Goal: Task Accomplishment & Management: Complete application form

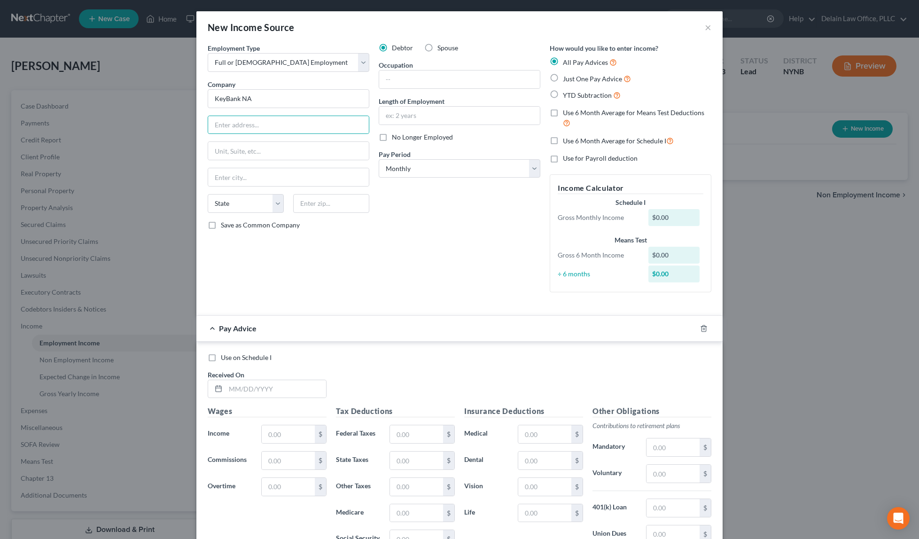
select select "0"
type input "[STREET_ADDRESS]"
type input "44114"
click at [446, 76] on input "text" at bounding box center [459, 79] width 161 height 18
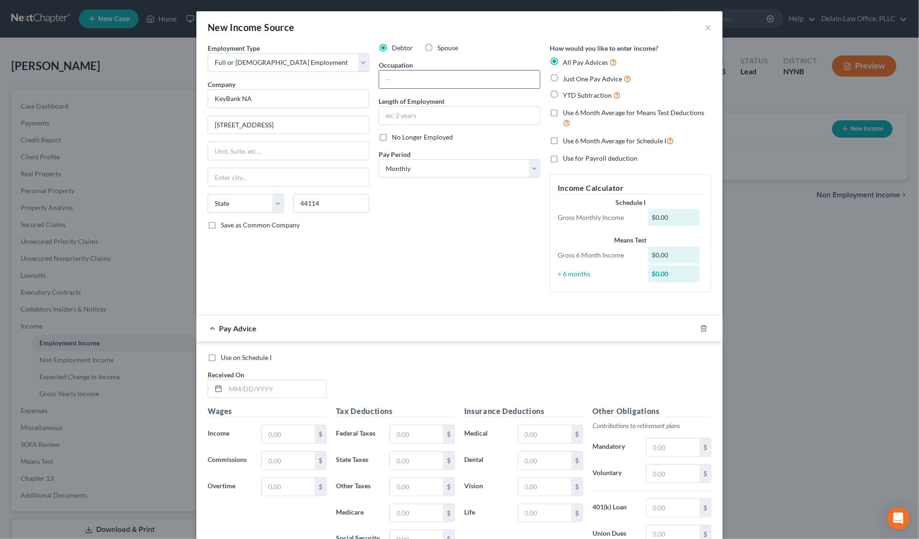
type input "[GEOGRAPHIC_DATA]"
select select "36"
type input "Regional Sales"
type input "8 years"
select select "2"
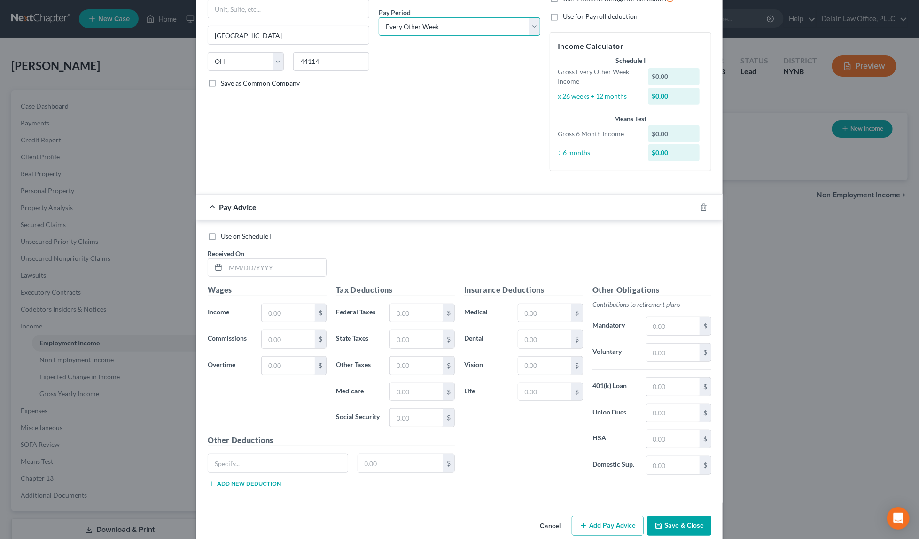
scroll to position [148, 0]
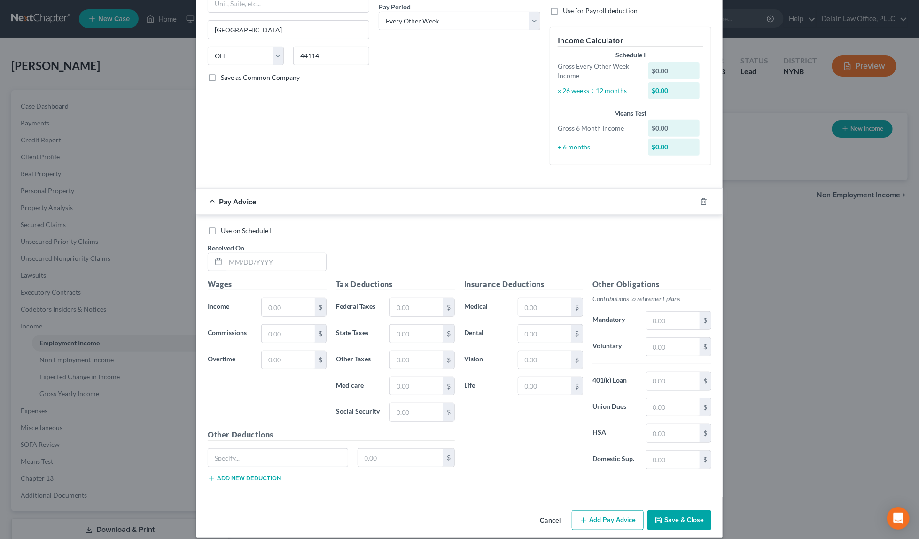
click at [689, 512] on button "Save & Close" at bounding box center [680, 520] width 64 height 20
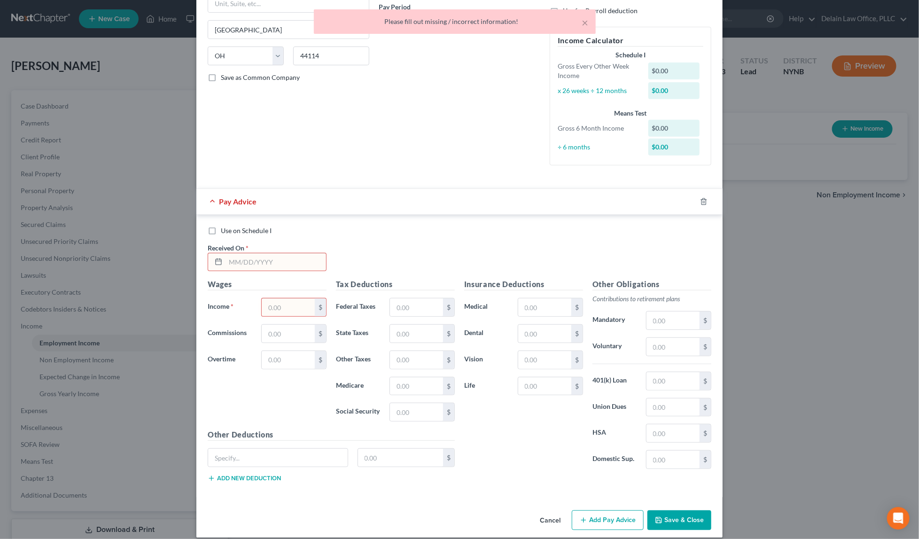
click at [479, 241] on div "Use on Schedule I Received On *" at bounding box center [459, 252] width 513 height 53
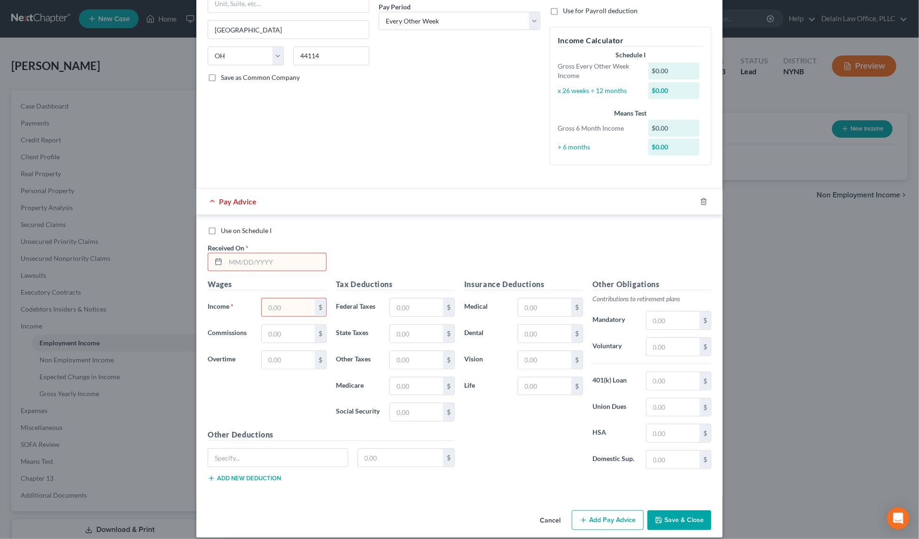
click at [627, 10] on span "Use for Payroll deduction" at bounding box center [600, 11] width 75 height 8
click at [573, 10] on input "Use for Payroll deduction" at bounding box center [570, 9] width 6 height 6
checkbox input "true"
click at [262, 253] on input "text" at bounding box center [276, 262] width 101 height 18
type input "[DATE]"
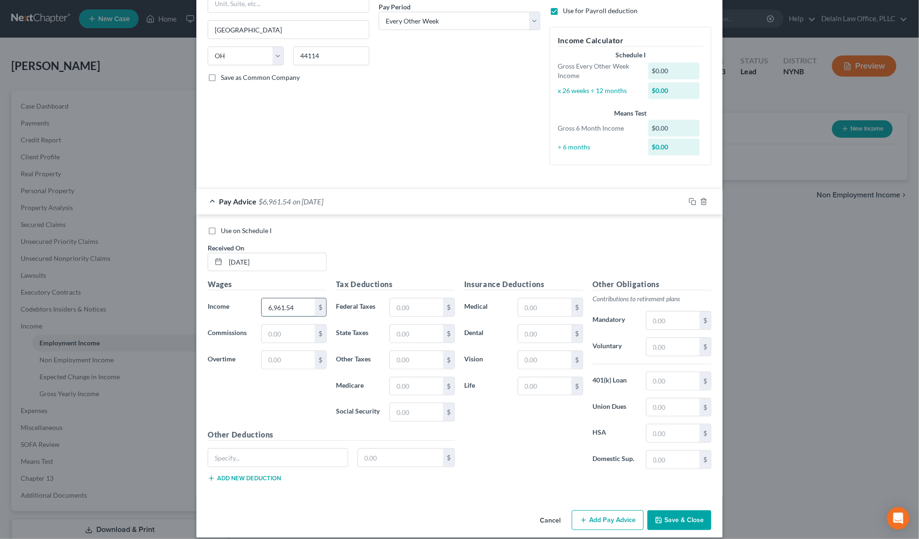
type input "6,961.54"
type input "875.36"
type input "407.98"
type input "101.22"
type input "432.8"
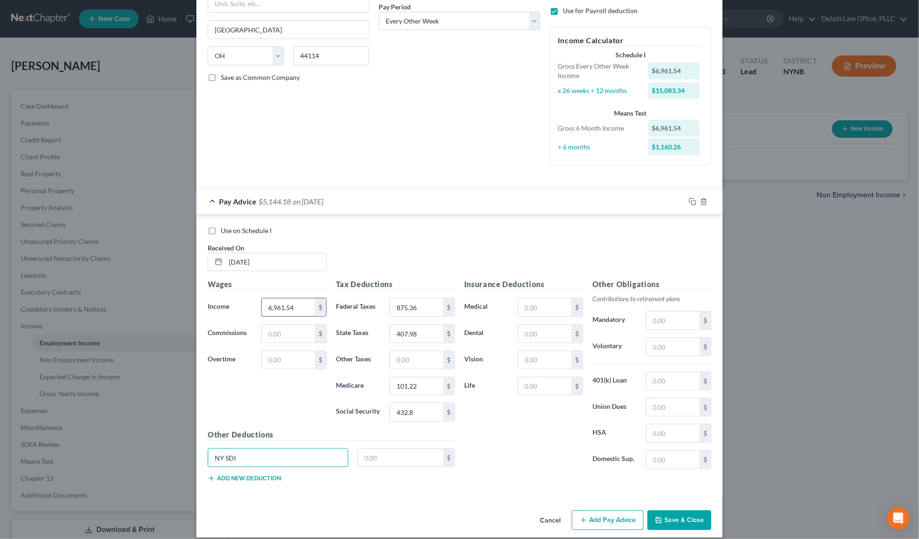
type input "NY SDI"
type input "1.2"
click at [251, 475] on button "Add new deduction" at bounding box center [244, 479] width 73 height 8
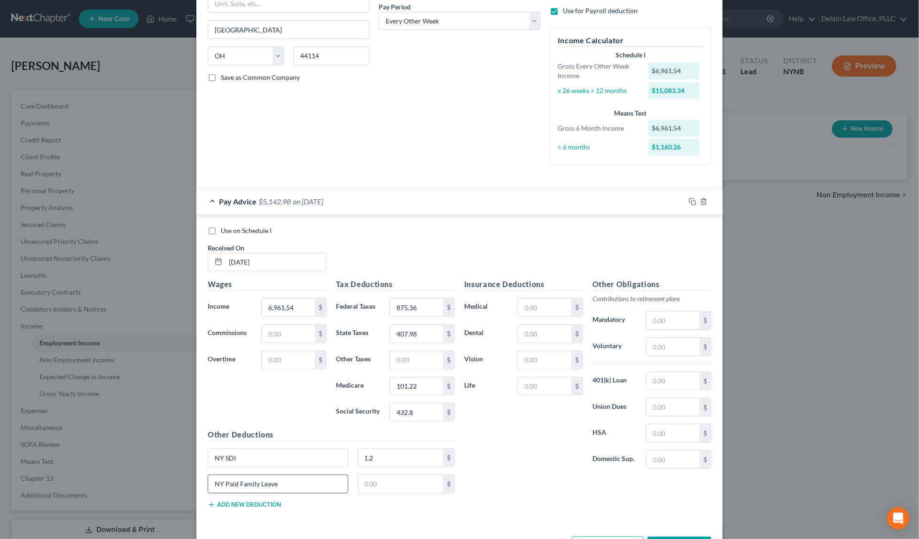
type input "NY Paid Family Leave"
type input "0"
click at [658, 338] on input "text" at bounding box center [673, 347] width 53 height 18
type input "69.62"
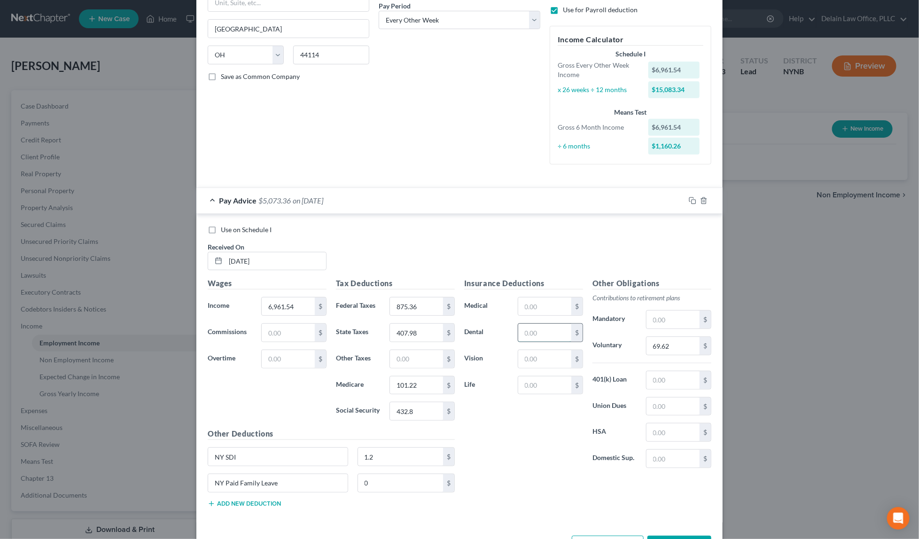
click at [558, 328] on input "text" at bounding box center [544, 333] width 53 height 18
type input "9"
click at [553, 356] on input "text" at bounding box center [544, 359] width 53 height 18
click at [656, 376] on input "text" at bounding box center [673, 380] width 53 height 18
type input "203.61"
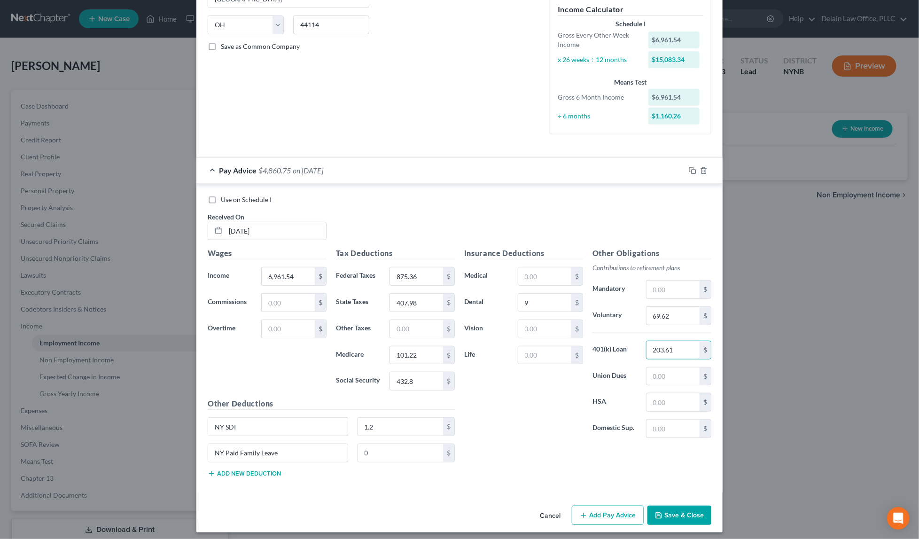
scroll to position [177, 0]
drag, startPoint x: 673, startPoint y: 344, endPoint x: 644, endPoint y: 343, distance: 29.2
click at [647, 343] on input "203.61" at bounding box center [673, 352] width 53 height 18
click at [674, 343] on input "203.61" at bounding box center [673, 352] width 53 height 18
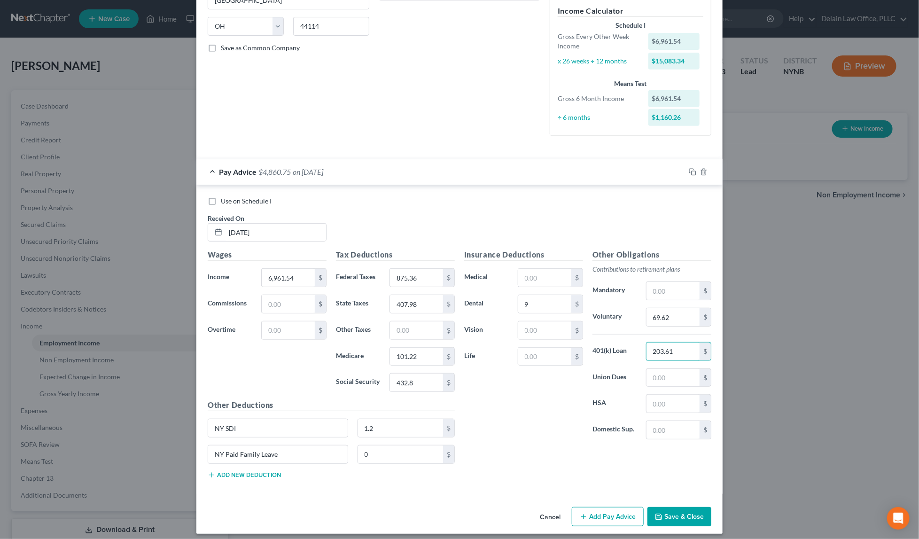
drag, startPoint x: 674, startPoint y: 343, endPoint x: 631, endPoint y: 343, distance: 43.2
click at [631, 343] on div "401(k) Loan 203.61 $" at bounding box center [652, 351] width 128 height 19
click at [251, 471] on button "Add new deduction" at bounding box center [244, 475] width 73 height 8
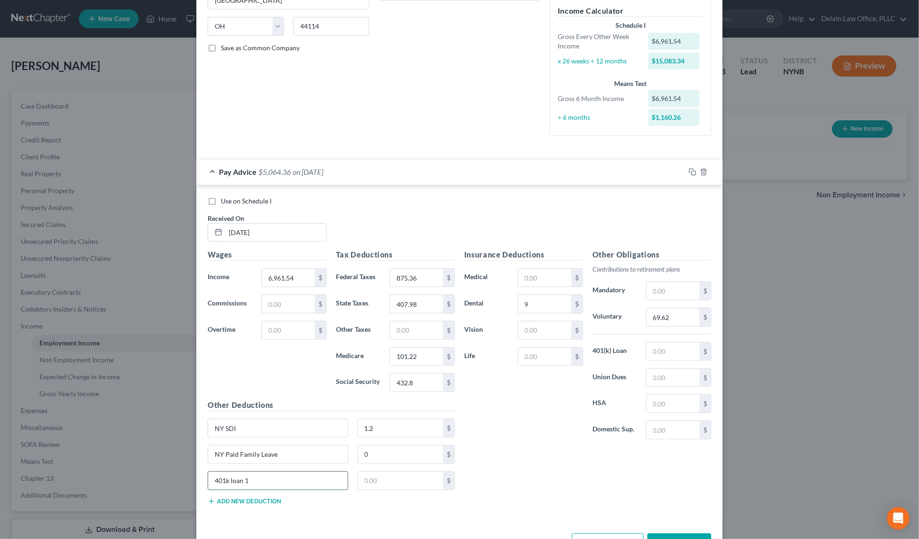
type input "401k loan 1"
type input "159.51"
click at [231, 498] on button "Add new deduction" at bounding box center [244, 502] width 73 height 8
type input "401k loan 2"
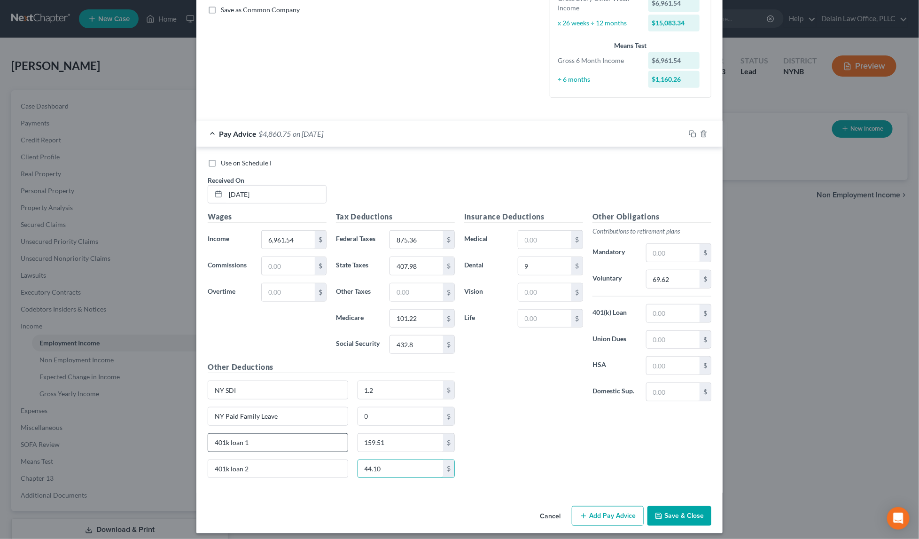
scroll to position [215, 0]
type input "44.10"
type input "4"
click at [241, 434] on input "text" at bounding box center [278, 443] width 140 height 18
type input "Insurances-Health"
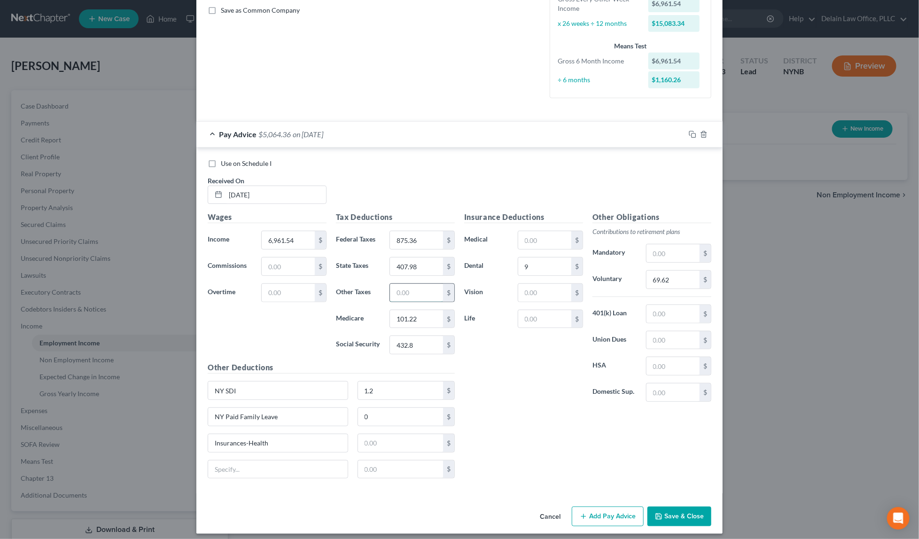
click at [427, 286] on input "text" at bounding box center [416, 293] width 53 height 18
type input "1.2"
drag, startPoint x: 276, startPoint y: 385, endPoint x: 271, endPoint y: 371, distance: 15.2
click at [271, 371] on div "Other Deductions NY SDI 1.2 $ NY Paid Family Leave 0 $ Insurances-Health $ $" at bounding box center [331, 424] width 257 height 124
click at [652, 305] on input "text" at bounding box center [673, 314] width 53 height 18
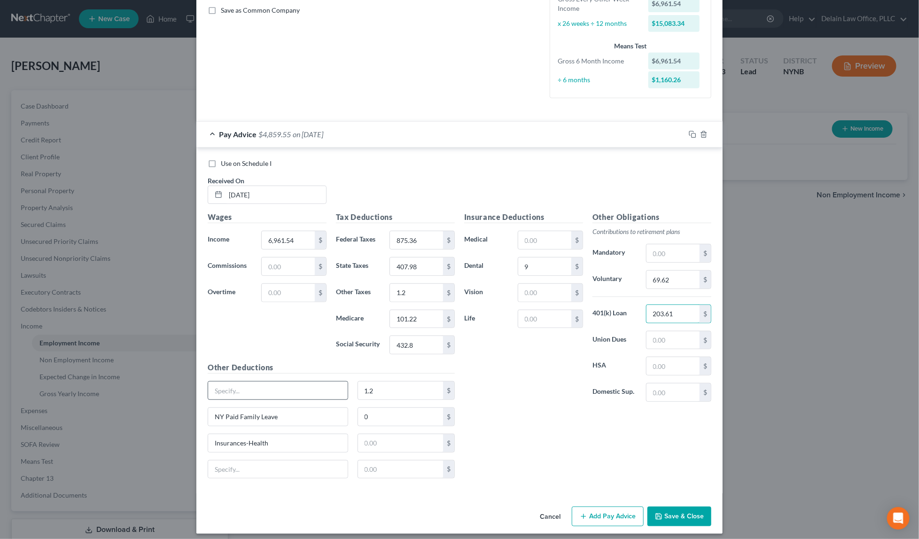
type input "203.61"
click at [312, 384] on input "text" at bounding box center [278, 391] width 140 height 18
type input "Life Insurances"
type input "133.14"
drag, startPoint x: 289, startPoint y: 409, endPoint x: 207, endPoint y: 409, distance: 81.3
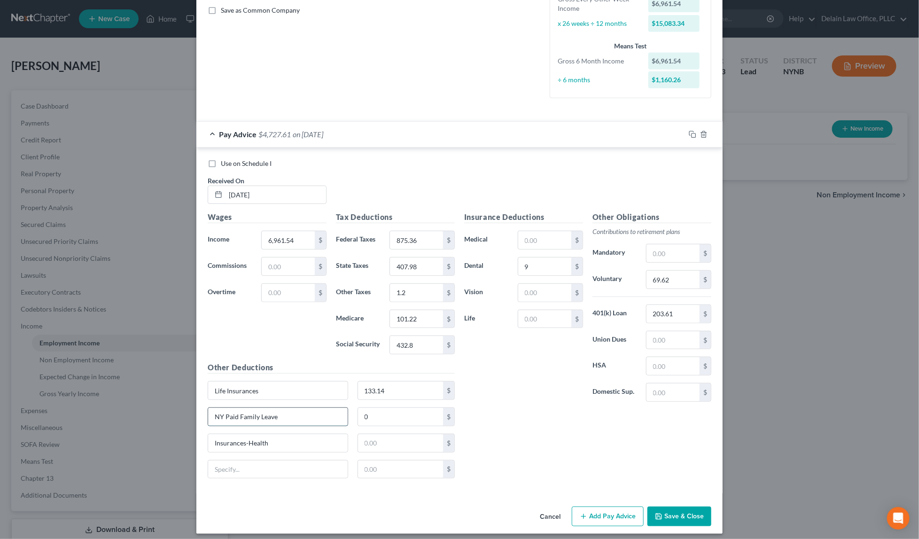
click at [208, 409] on input "NY Paid Family Leave" at bounding box center [278, 417] width 140 height 18
type input "Health Insurances"
click at [295, 408] on input "Health Insurances" at bounding box center [278, 417] width 140 height 18
drag, startPoint x: 295, startPoint y: 406, endPoint x: 198, endPoint y: 413, distance: 97.5
click at [198, 413] on div "Use on Schedule I Received On * [DATE] Wages Income * 6,961.54 $ Commissions $ …" at bounding box center [459, 321] width 526 height 346
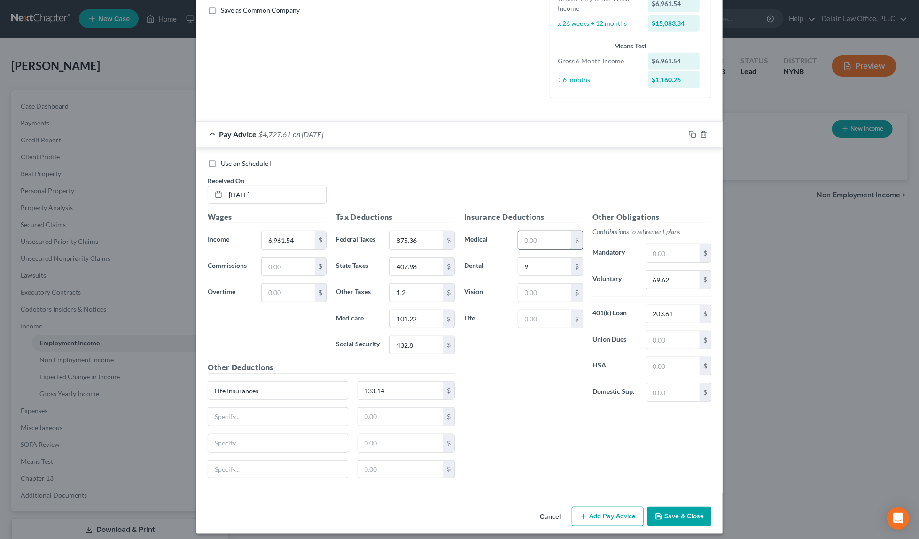
click at [533, 234] on input "text" at bounding box center [544, 240] width 53 height 18
type input "26.7"
click at [531, 313] on input "text" at bounding box center [544, 319] width 53 height 18
drag, startPoint x: 402, startPoint y: 386, endPoint x: 401, endPoint y: 377, distance: 9.4
click at [401, 382] on input "133.14" at bounding box center [401, 391] width 86 height 18
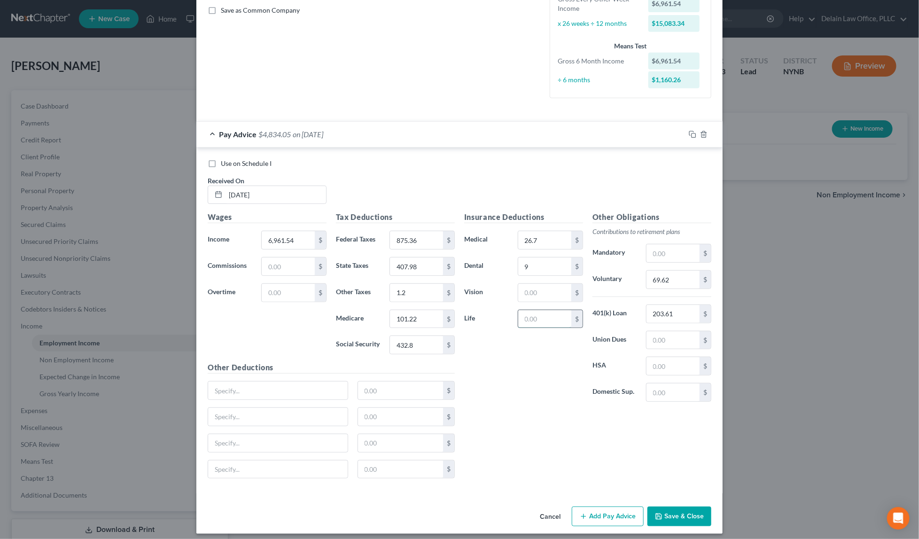
click at [535, 317] on input "text" at bounding box center [544, 319] width 53 height 18
type input "59."
drag, startPoint x: 534, startPoint y: 312, endPoint x: 518, endPoint y: 312, distance: 16.4
click at [518, 312] on input "59." at bounding box center [544, 319] width 53 height 18
type input "101.62"
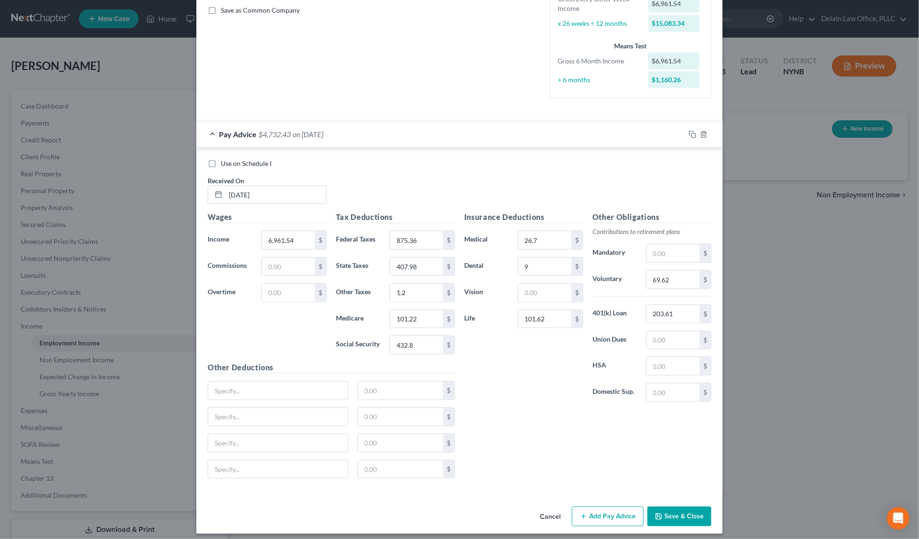
click at [548, 392] on div "Insurance Deductions Medical 26.7 $ Dental 9 $ Vision $ Life 101.62 $" at bounding box center [524, 310] width 128 height 198
click at [674, 510] on button "Save & Close" at bounding box center [680, 517] width 64 height 20
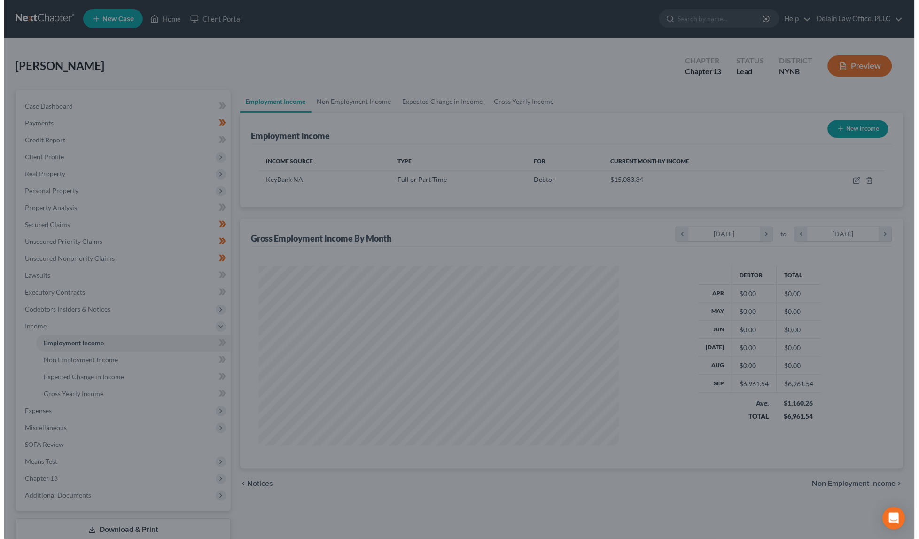
scroll to position [469798, 469600]
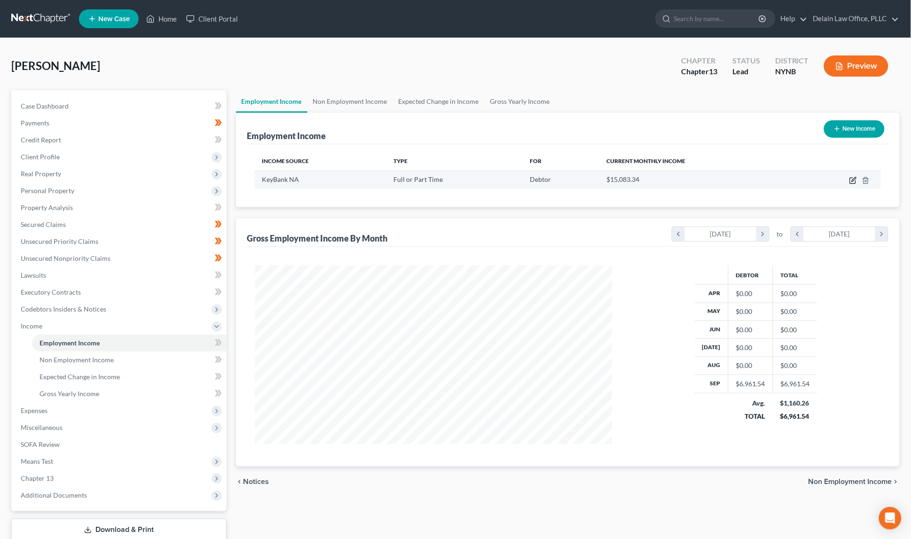
click at [853, 178] on icon "button" at bounding box center [853, 181] width 8 height 8
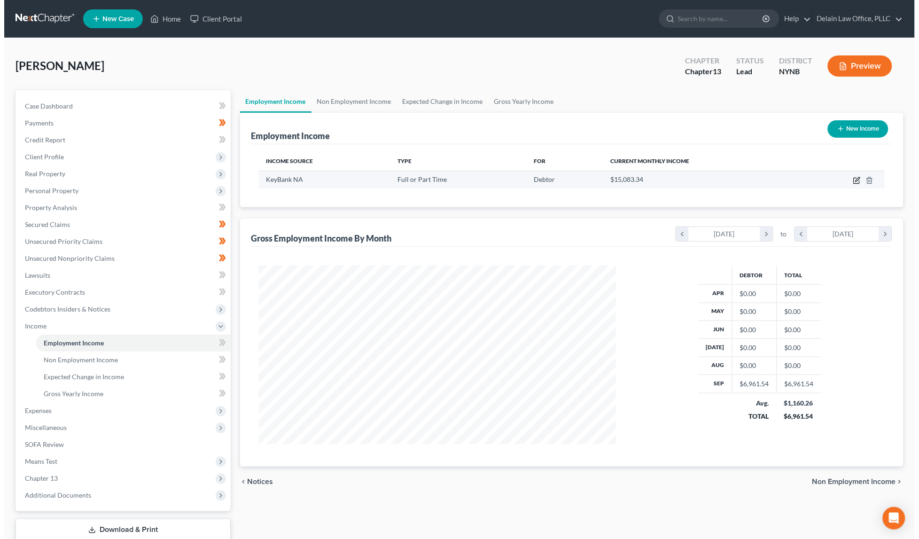
select select "0"
select select "36"
select select "2"
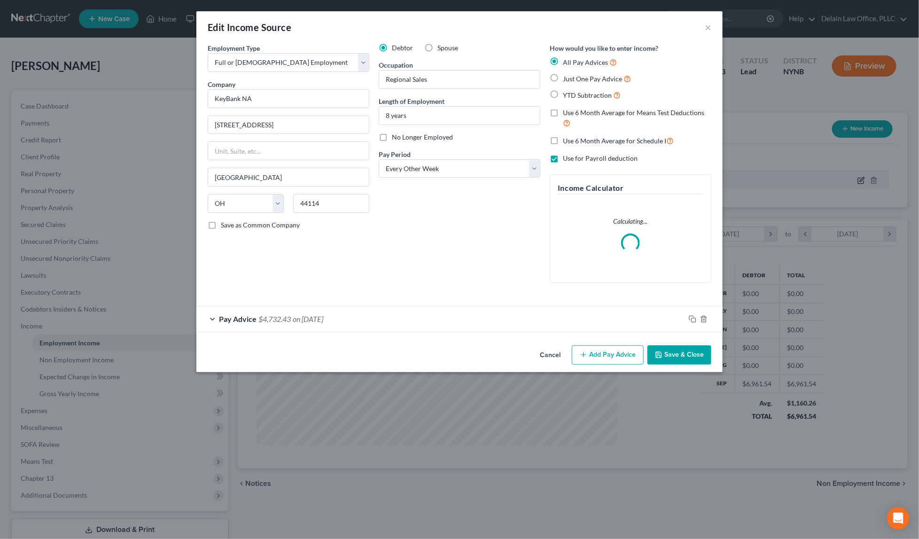
scroll to position [180, 380]
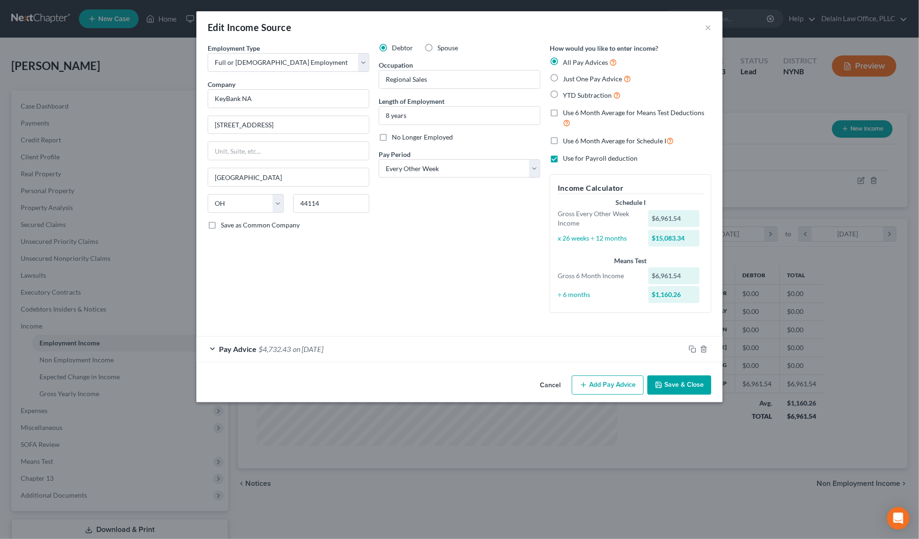
click at [511, 340] on div "Pay Advice $4,732.43 on [DATE]" at bounding box center [440, 349] width 489 height 25
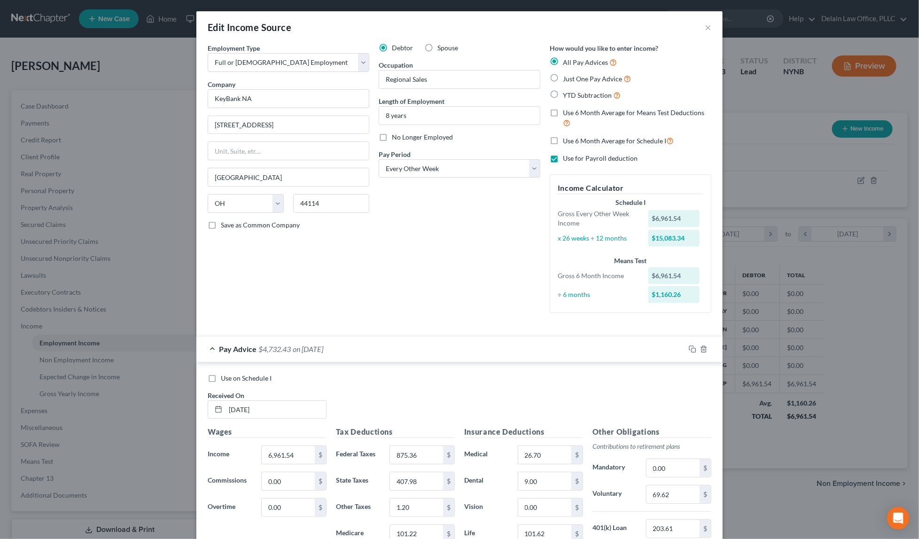
scroll to position [0, 0]
click at [563, 139] on label "Use 6 Month Average for Schedule I" at bounding box center [618, 140] width 111 height 11
click at [567, 139] on input "Use 6 Month Average for Schedule I" at bounding box center [570, 138] width 6 height 6
checkbox input "true"
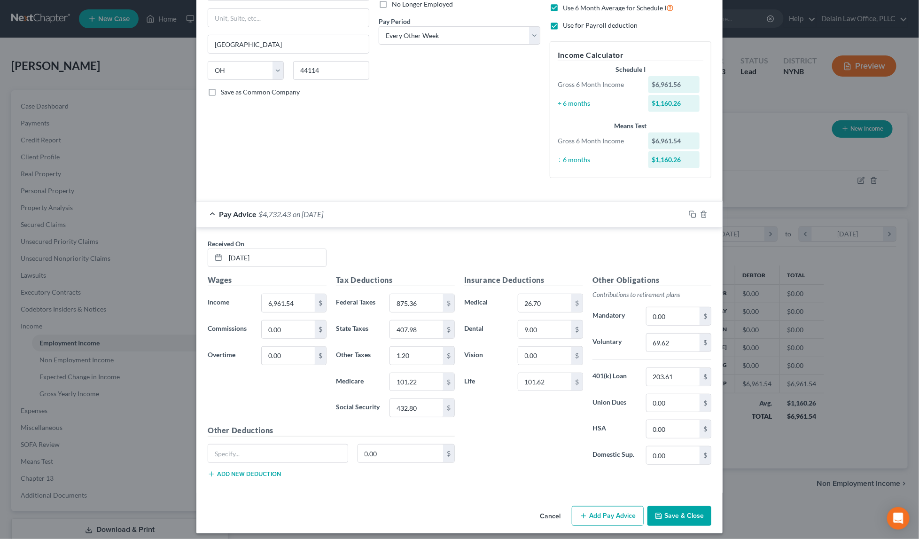
scroll to position [133, 0]
click at [595, 511] on button "Add Pay Advice" at bounding box center [608, 517] width 72 height 20
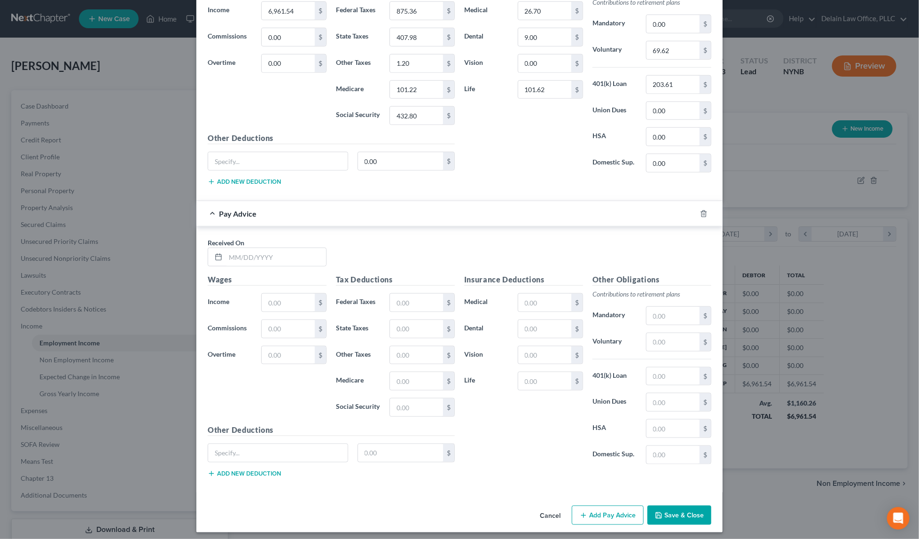
scroll to position [425, 0]
click at [279, 254] on input "text" at bounding box center [276, 258] width 101 height 18
type input "[DATE]"
type input "6,961.54"
click at [403, 299] on input "text" at bounding box center [416, 303] width 53 height 18
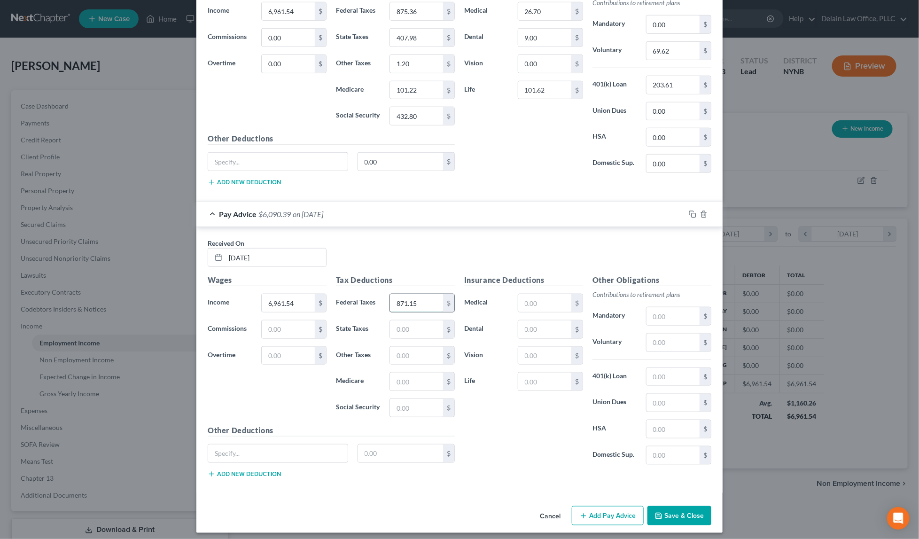
type input "871.15"
type input "406.42"
type input "1.2"
type input "100.94"
type input "431.61"
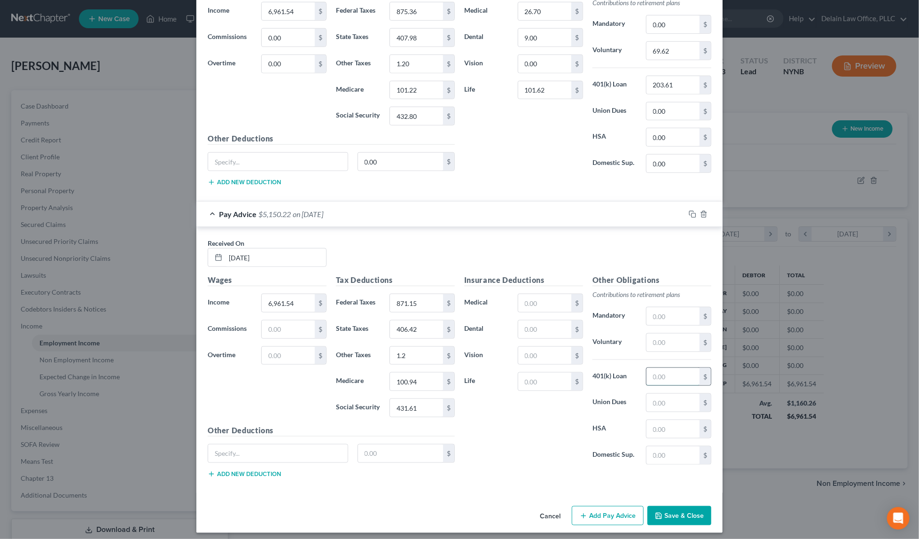
click at [673, 370] on input "text" at bounding box center [673, 377] width 53 height 18
type input "203.61"
click at [656, 336] on input "text" at bounding box center [673, 343] width 53 height 18
type input "69.62"
click at [597, 510] on button "Add Pay Advice" at bounding box center [608, 516] width 72 height 20
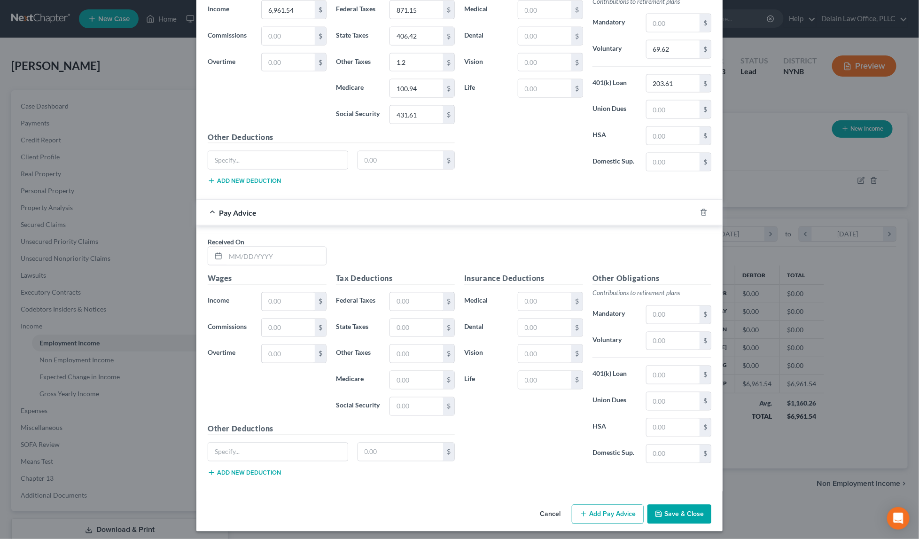
scroll to position [717, 0]
click at [244, 250] on input "text" at bounding box center [276, 258] width 101 height 18
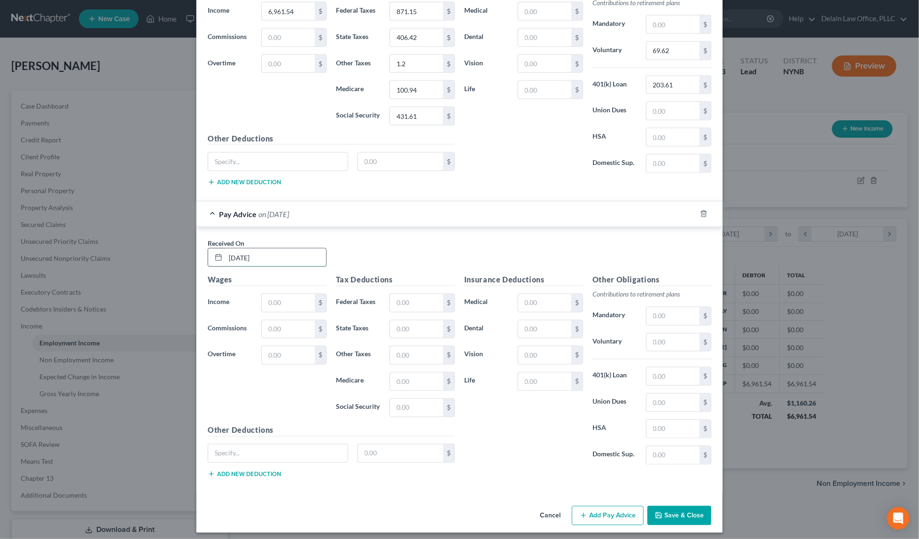
type input "[DATE]"
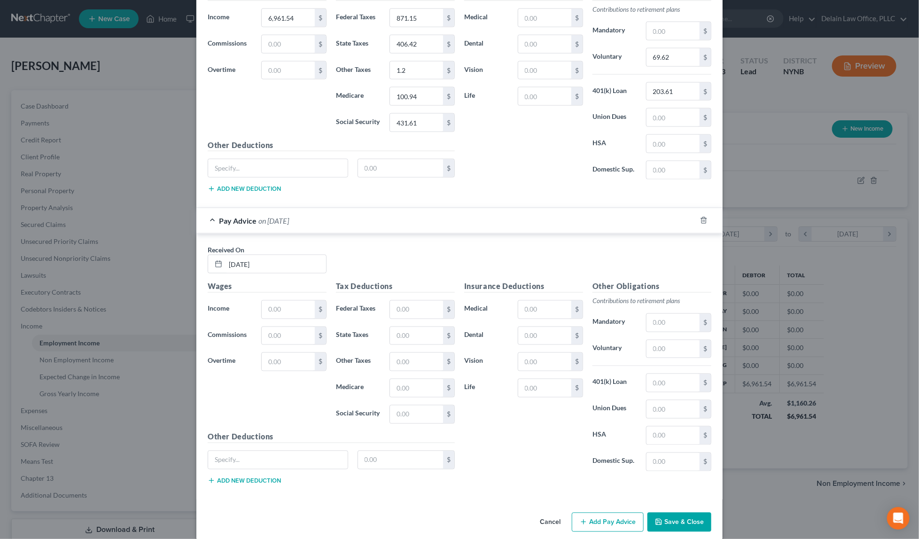
scroll to position [710, 0]
type input "6,961.54"
type input "957.86"
type input "438.39"
type input "1.2"
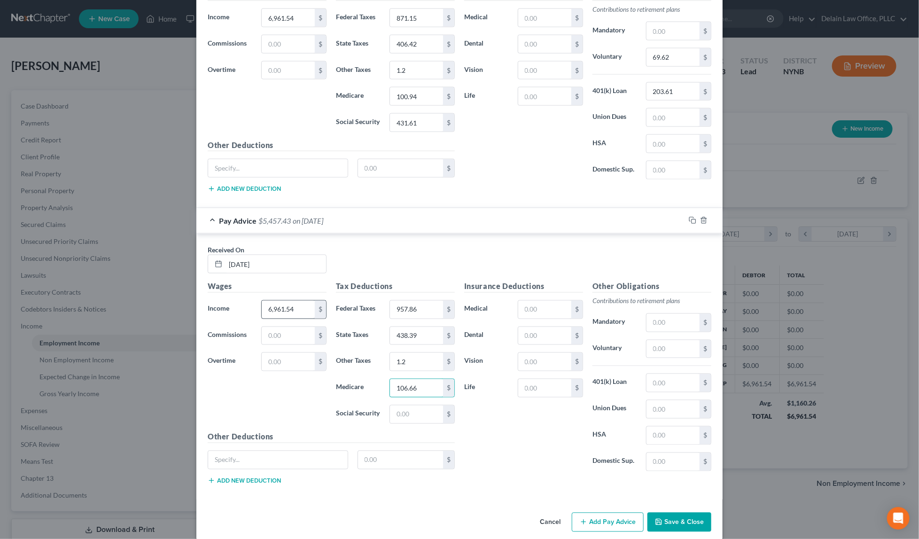
type input "106.66"
type input "456.06"
click at [528, 305] on input "text" at bounding box center [544, 310] width 53 height 18
click at [684, 346] on input "text" at bounding box center [673, 349] width 53 height 18
type input "69.62"
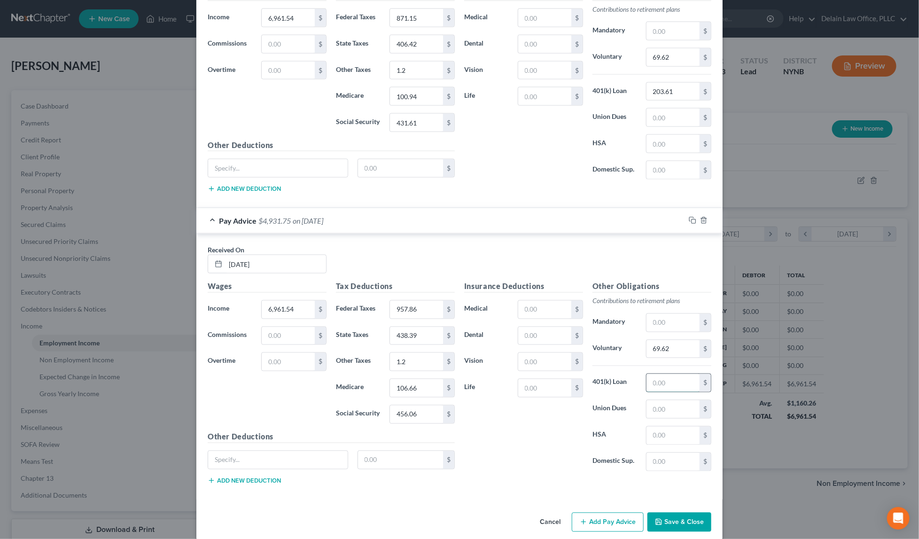
click at [682, 374] on input "text" at bounding box center [673, 383] width 53 height 18
type input "203.61"
click at [551, 304] on input "text" at bounding box center [544, 310] width 53 height 18
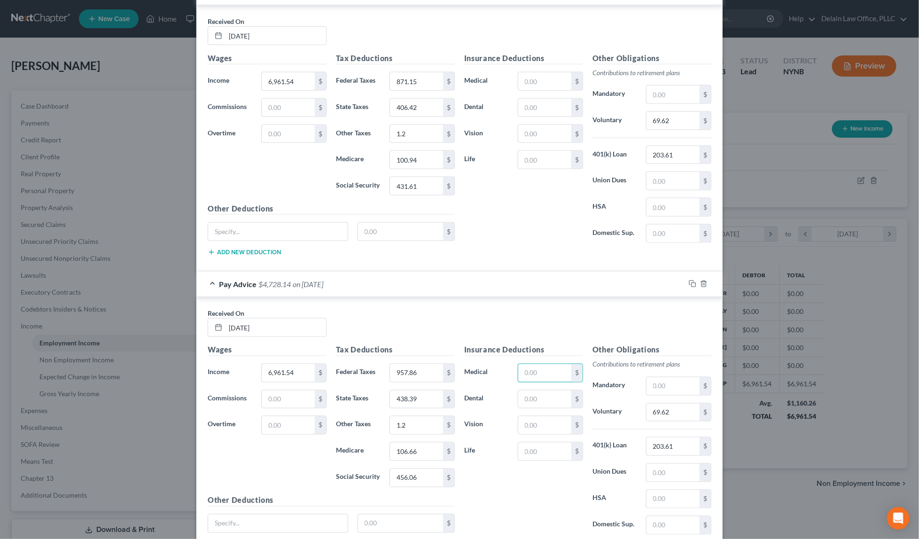
scroll to position [649, 0]
type input "26.7"
type input "9"
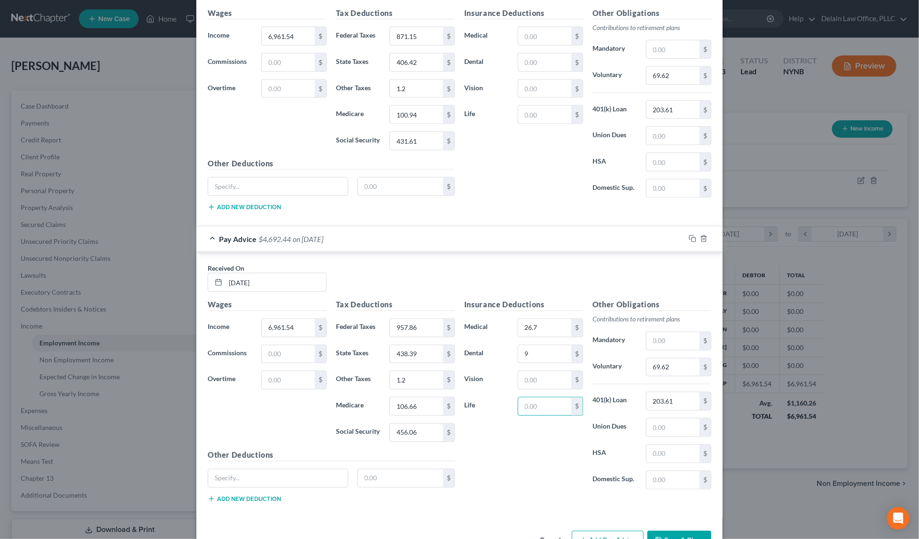
scroll to position [692, 0]
type input "101.62"
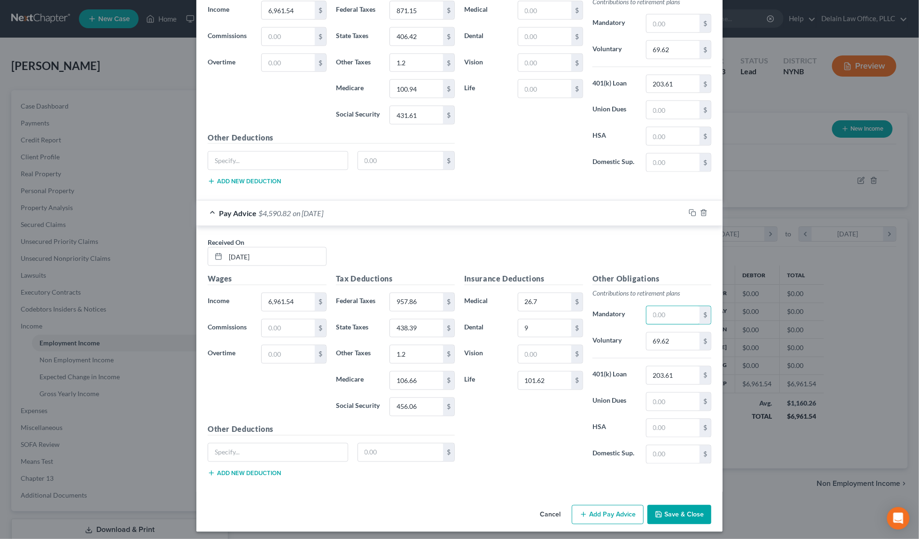
scroll to position [717, 0]
click at [596, 511] on button "Add Pay Advice" at bounding box center [608, 516] width 72 height 20
